Goal: Task Accomplishment & Management: Use online tool/utility

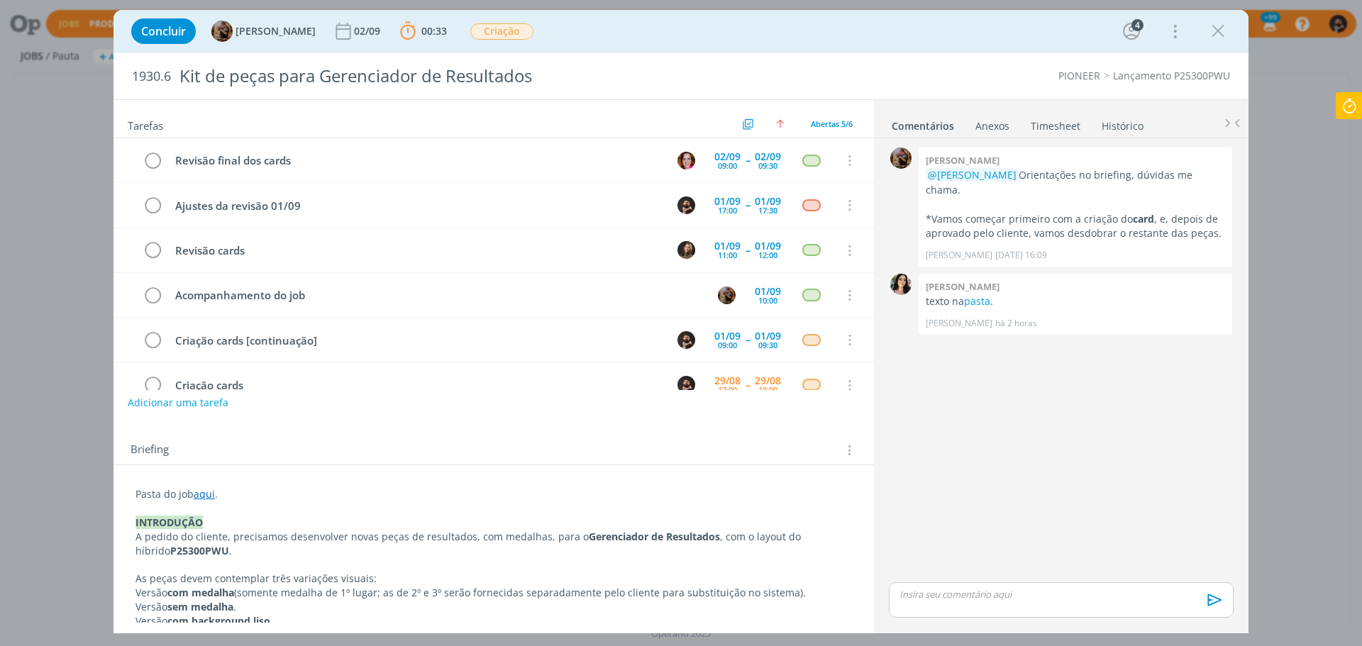
scroll to position [70, 0]
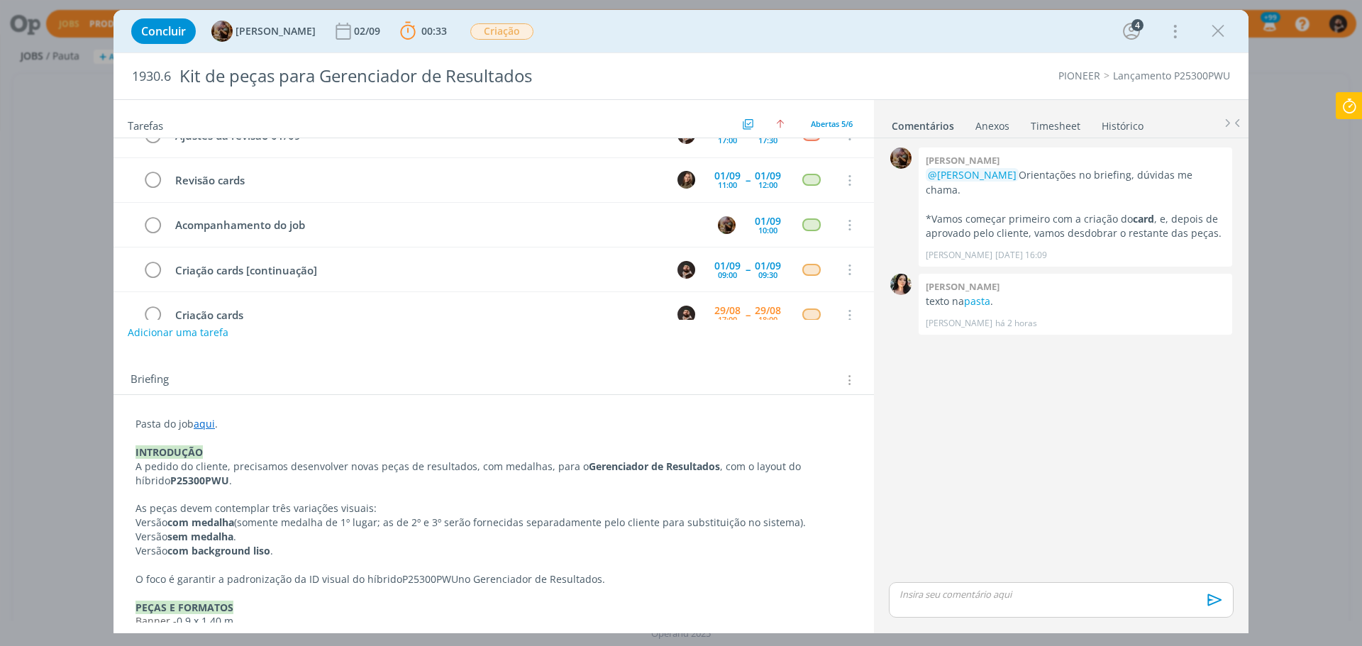
click at [1039, 595] on p "dialog" at bounding box center [1061, 594] width 322 height 13
click at [1212, 603] on icon "dialog" at bounding box center [1213, 605] width 14 height 12
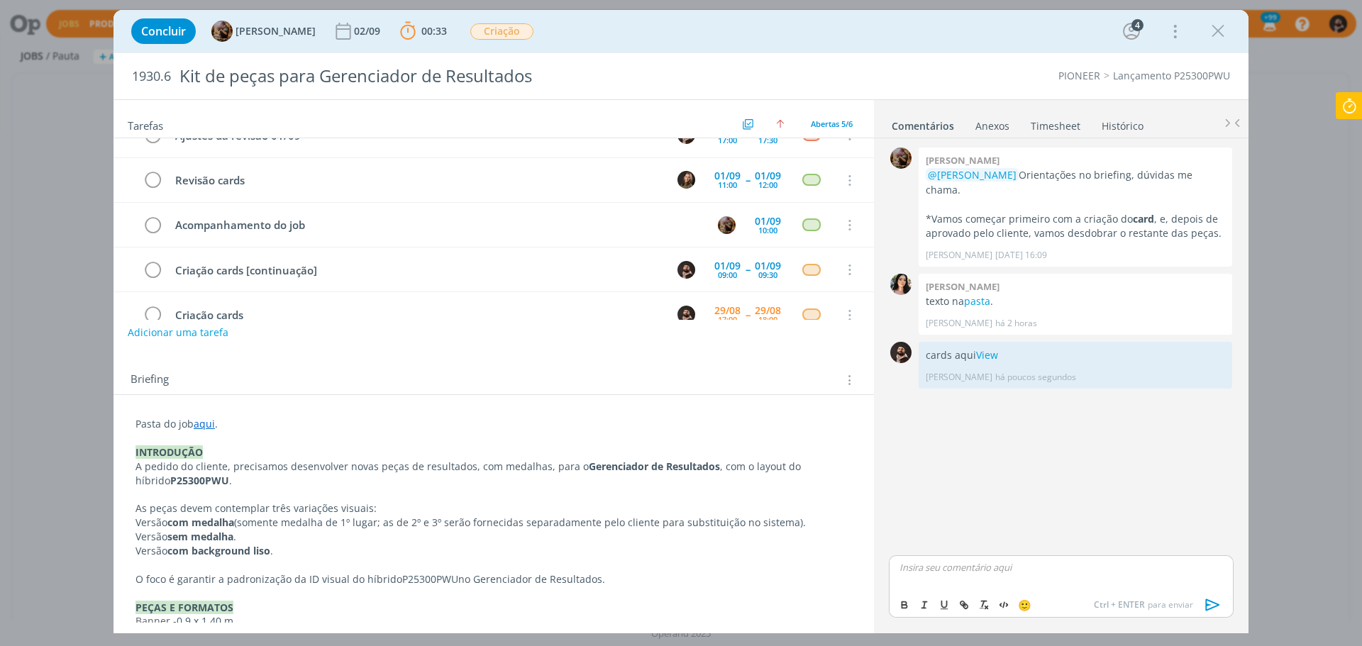
click at [1345, 102] on icon at bounding box center [1349, 106] width 26 height 28
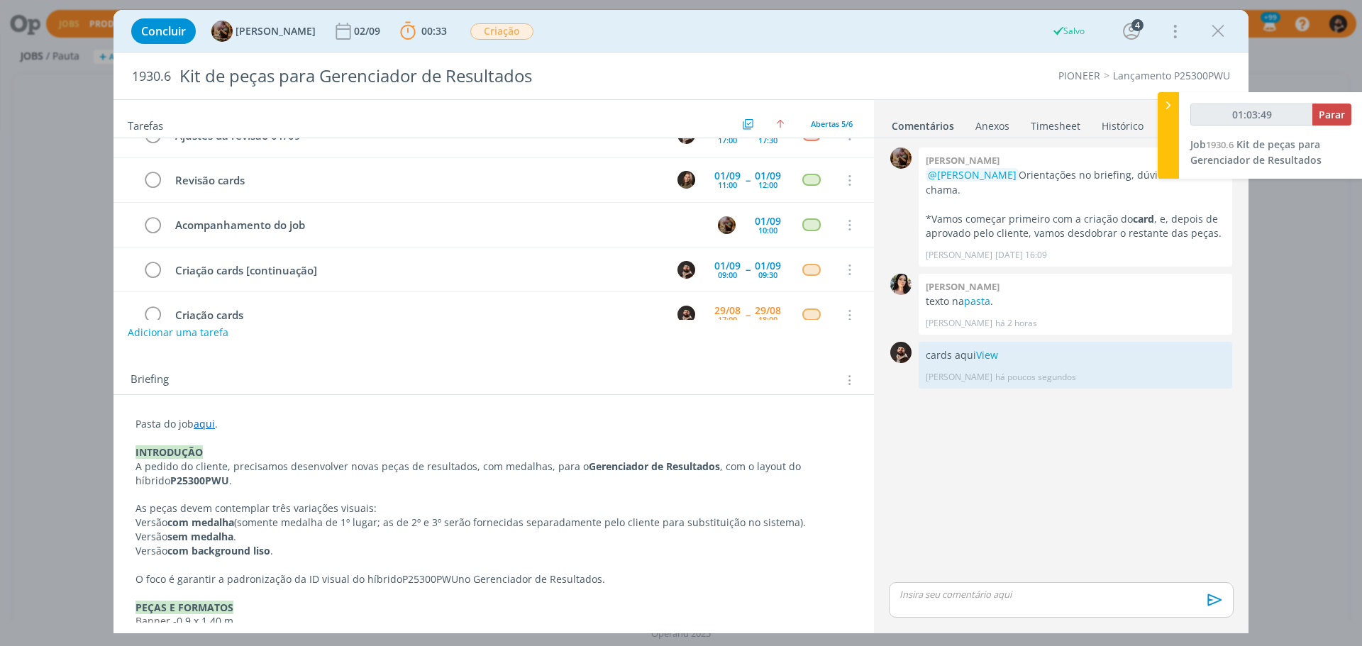
type input "01:03:50"
click at [1333, 113] on span "Parar" at bounding box center [1331, 114] width 26 height 13
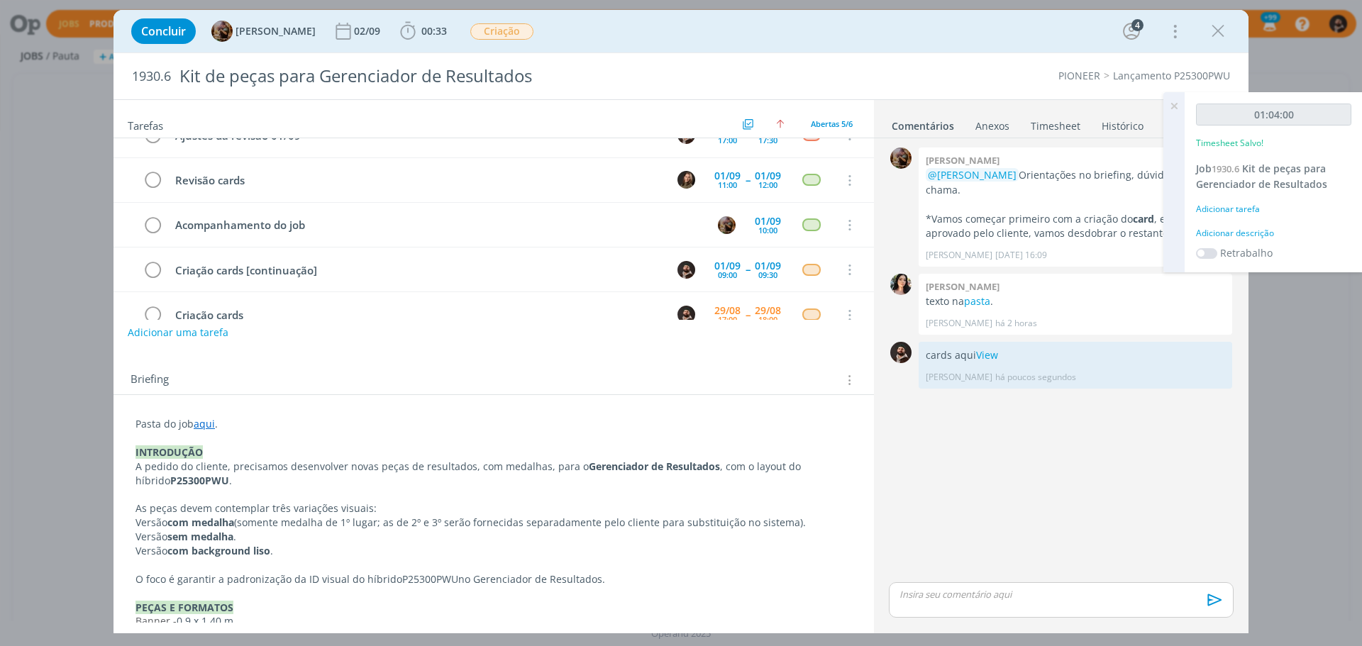
click at [1257, 235] on div "Adicionar descrição" at bounding box center [1273, 233] width 155 height 13
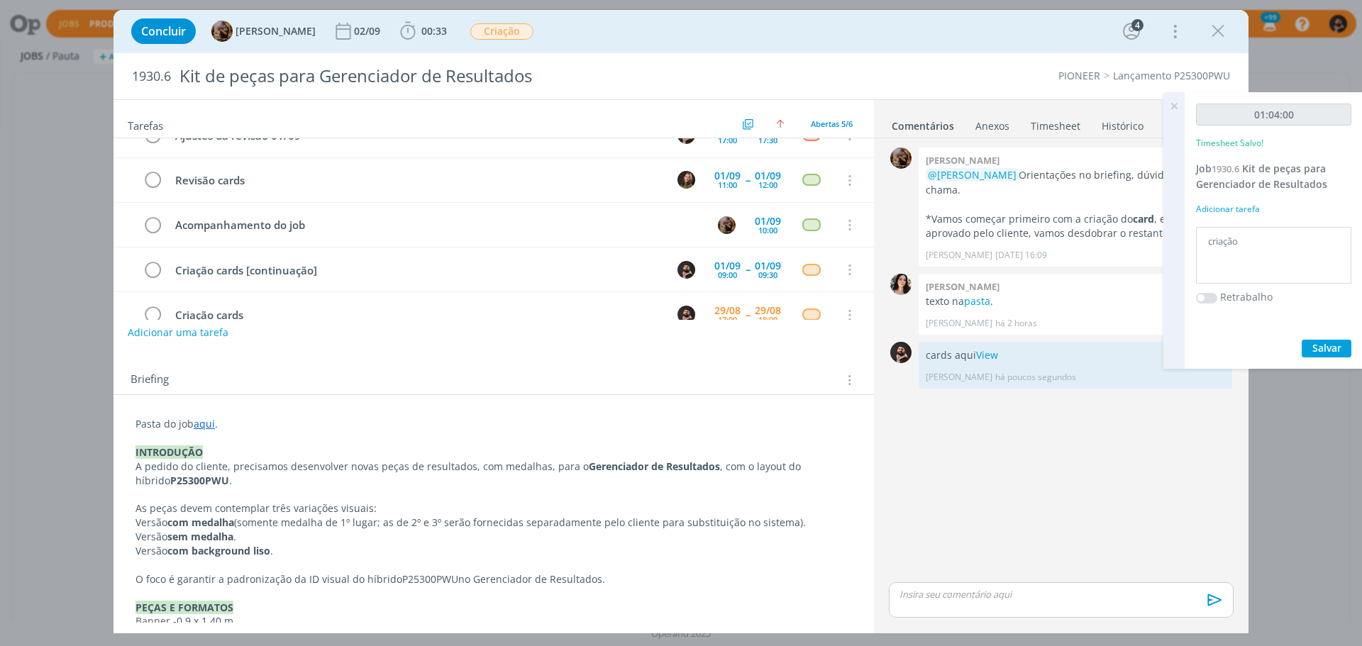
type textarea "criação"
click at [1327, 343] on span "Salvar" at bounding box center [1326, 347] width 29 height 13
click at [1059, 126] on link "Timesheet" at bounding box center [1055, 123] width 51 height 21
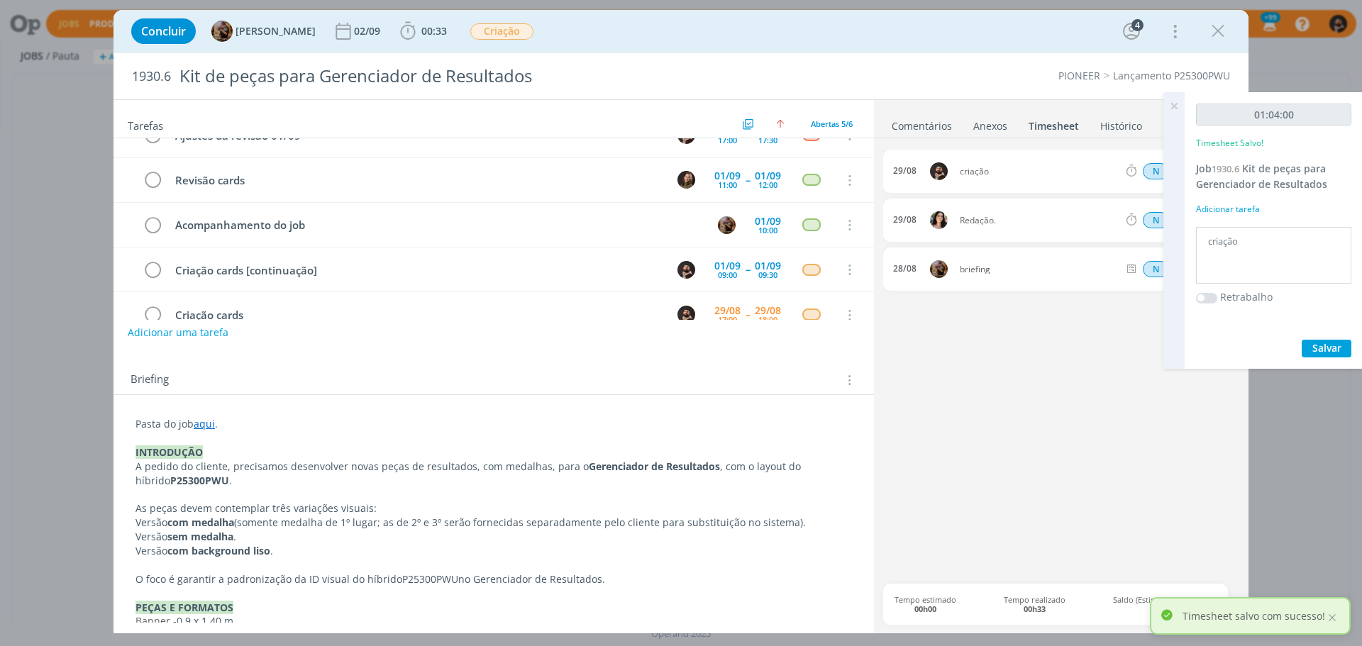
click at [1174, 106] on icon at bounding box center [1174, 106] width 26 height 28
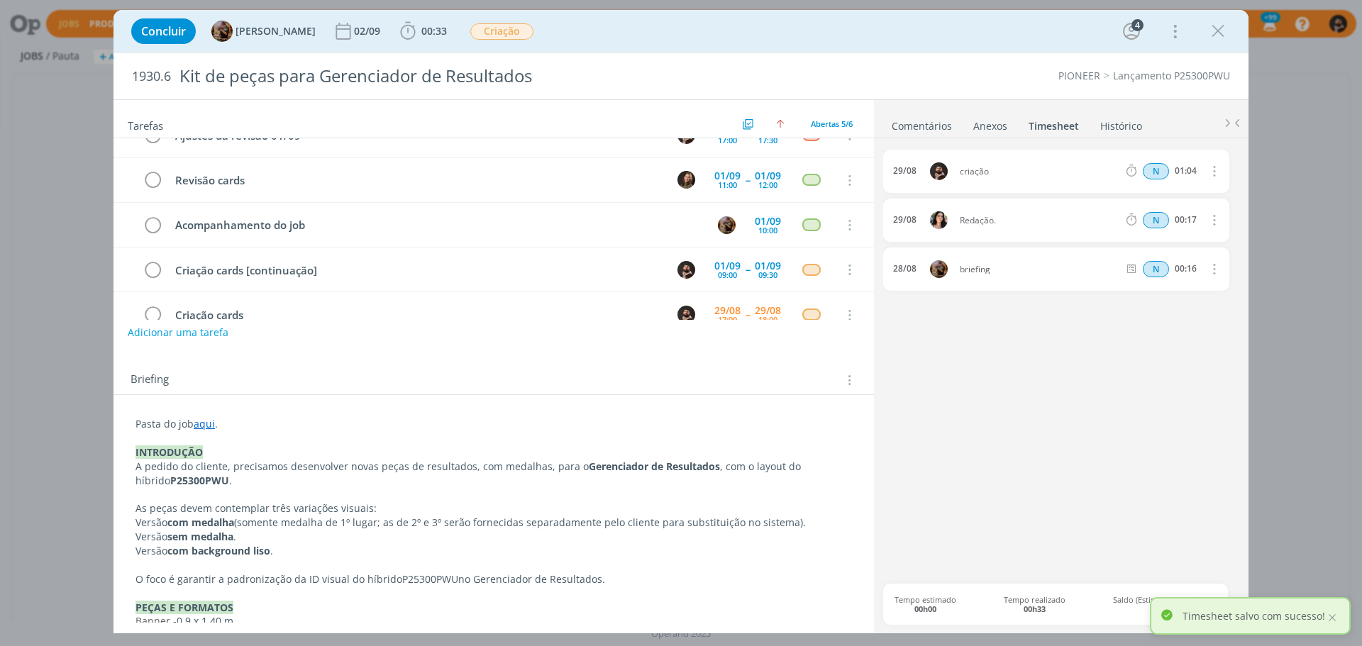
click at [1214, 170] on icon "dialog" at bounding box center [1213, 170] width 16 height 17
click at [1183, 217] on link "Editar" at bounding box center [1173, 219] width 112 height 23
drag, startPoint x: 1197, startPoint y: 172, endPoint x: 1152, endPoint y: 162, distance: 46.5
click at [1152, 162] on div "[DATE] 18:00 criação Selecione a tarefa N 01:04" at bounding box center [1056, 171] width 346 height 43
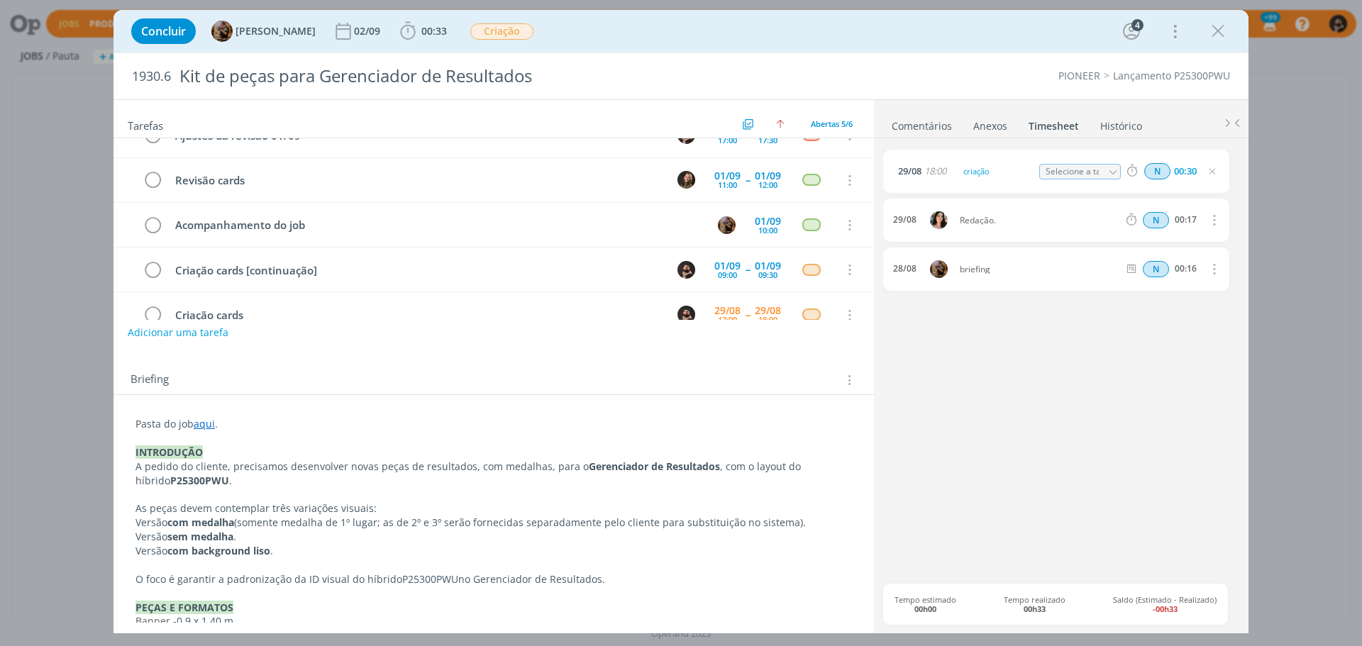
type input "00:30"
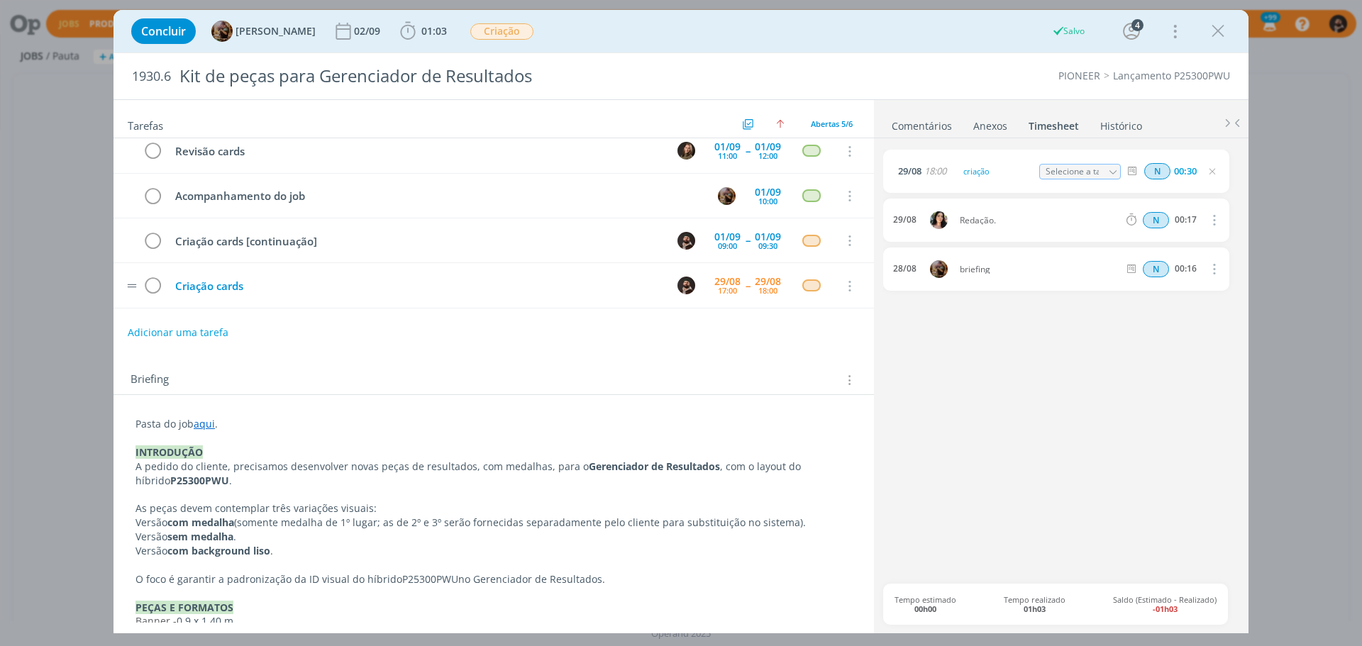
scroll to position [82, 0]
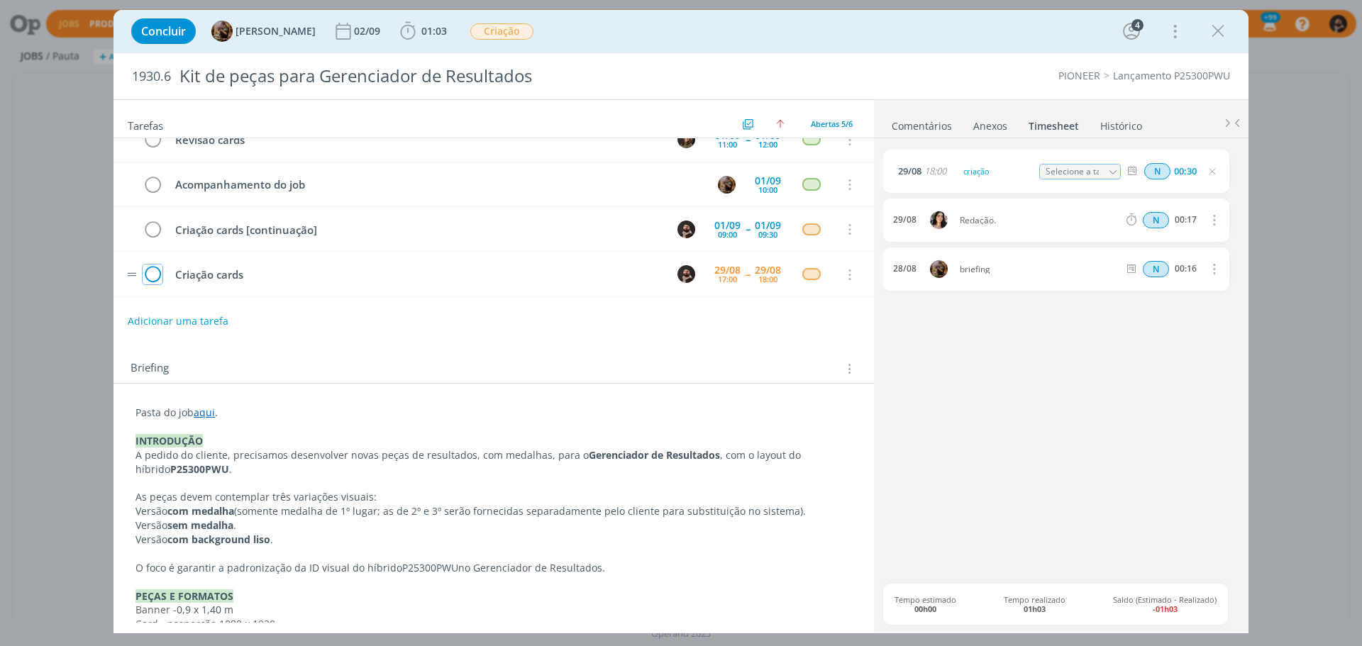
click at [159, 275] on icon "dialog" at bounding box center [153, 275] width 20 height 21
click at [1212, 38] on icon "dialog" at bounding box center [1217, 31] width 21 height 21
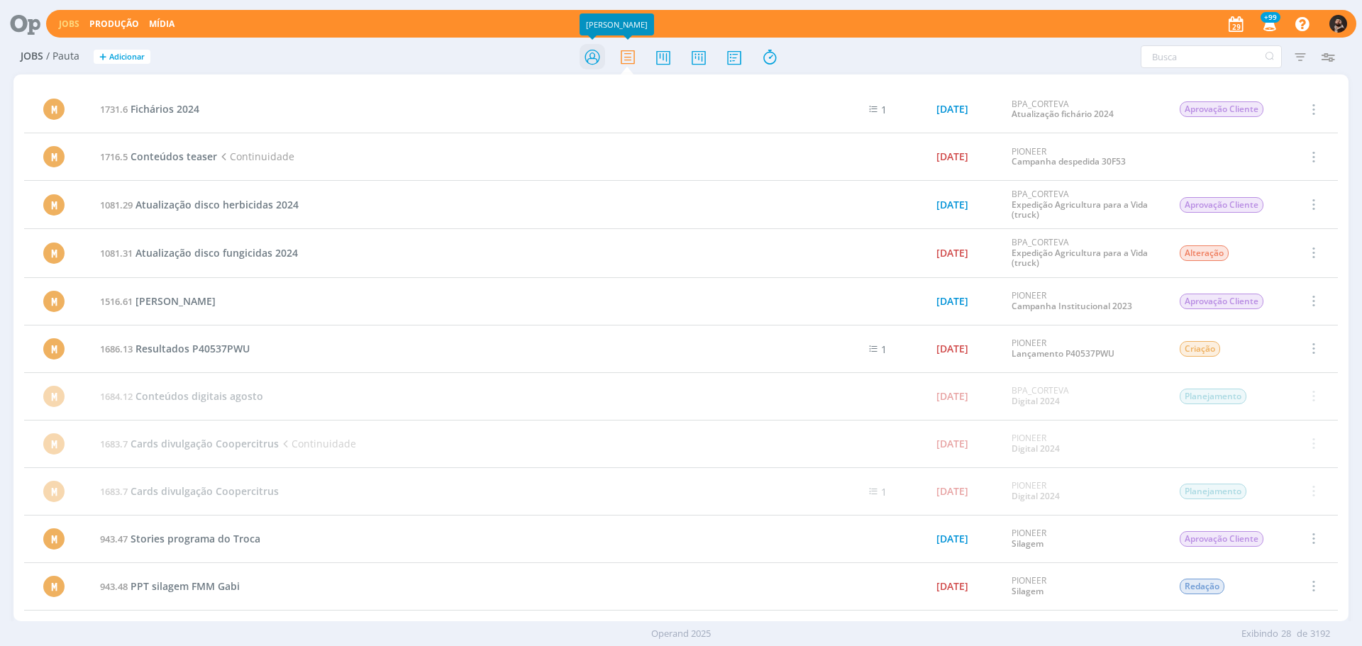
click at [588, 52] on icon at bounding box center [592, 57] width 26 height 28
